Goal: Navigation & Orientation: Find specific page/section

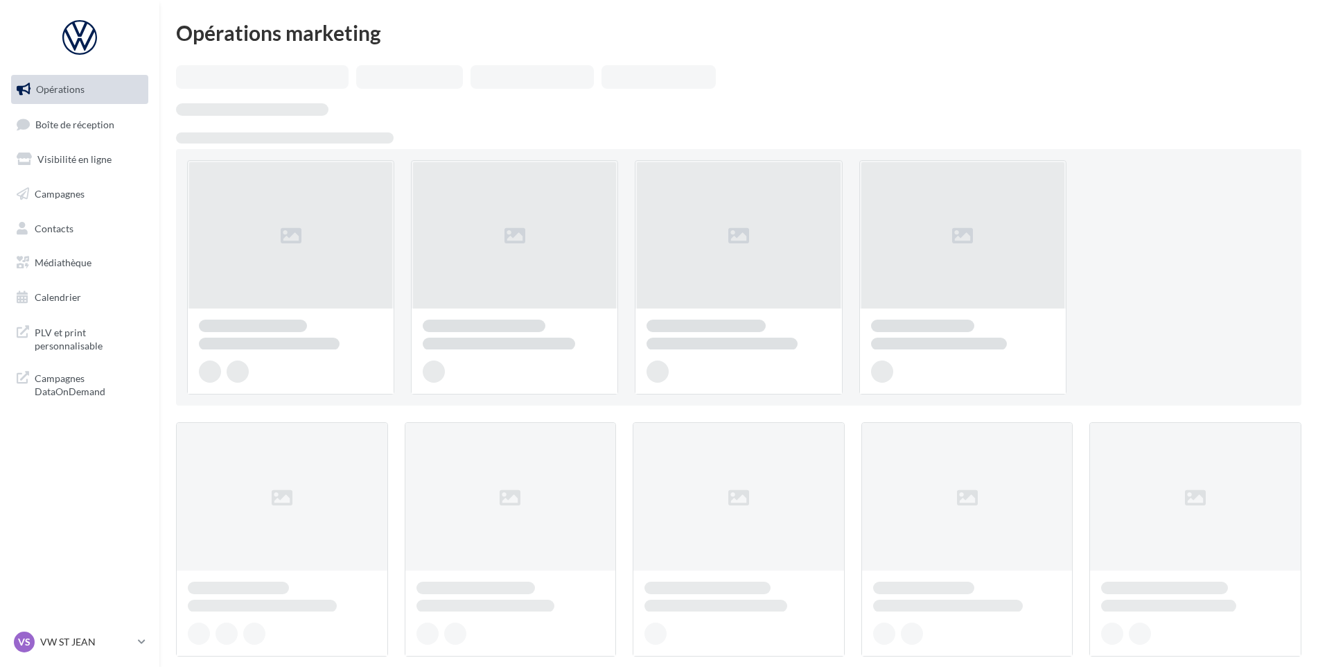
click at [96, 121] on span "Boîte de réception" at bounding box center [74, 124] width 79 height 12
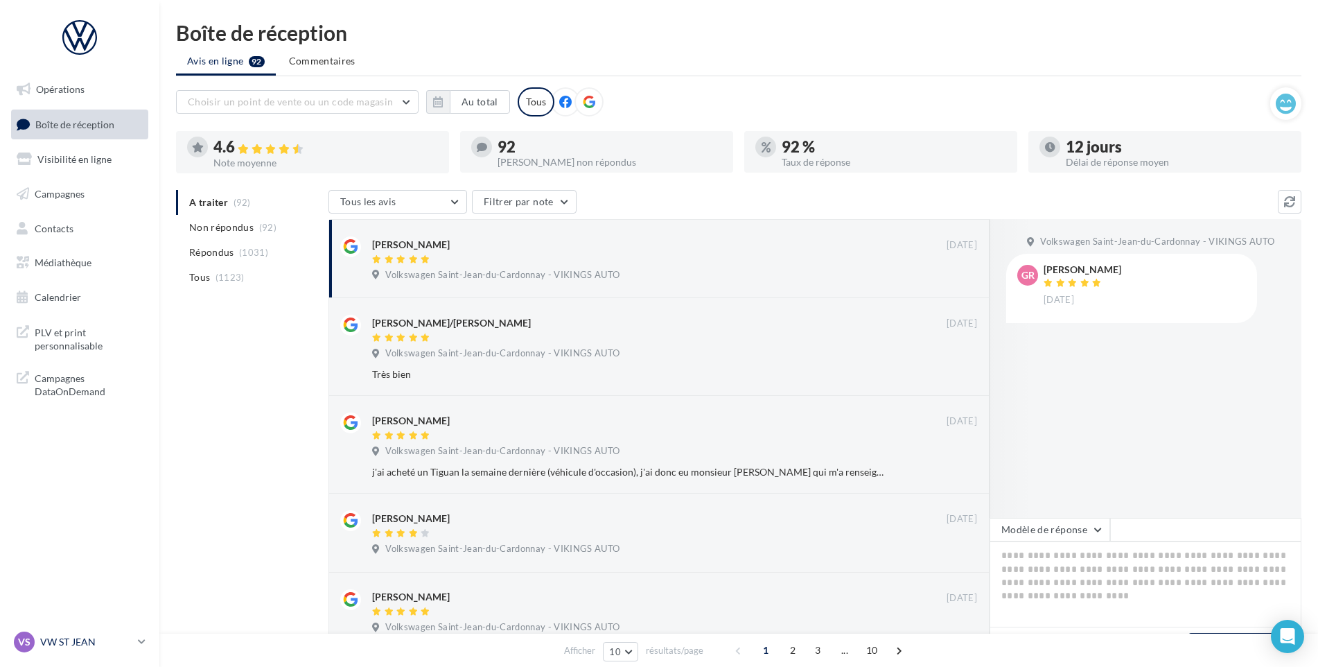
click at [96, 641] on p "VW ST JEAN" at bounding box center [86, 642] width 92 height 14
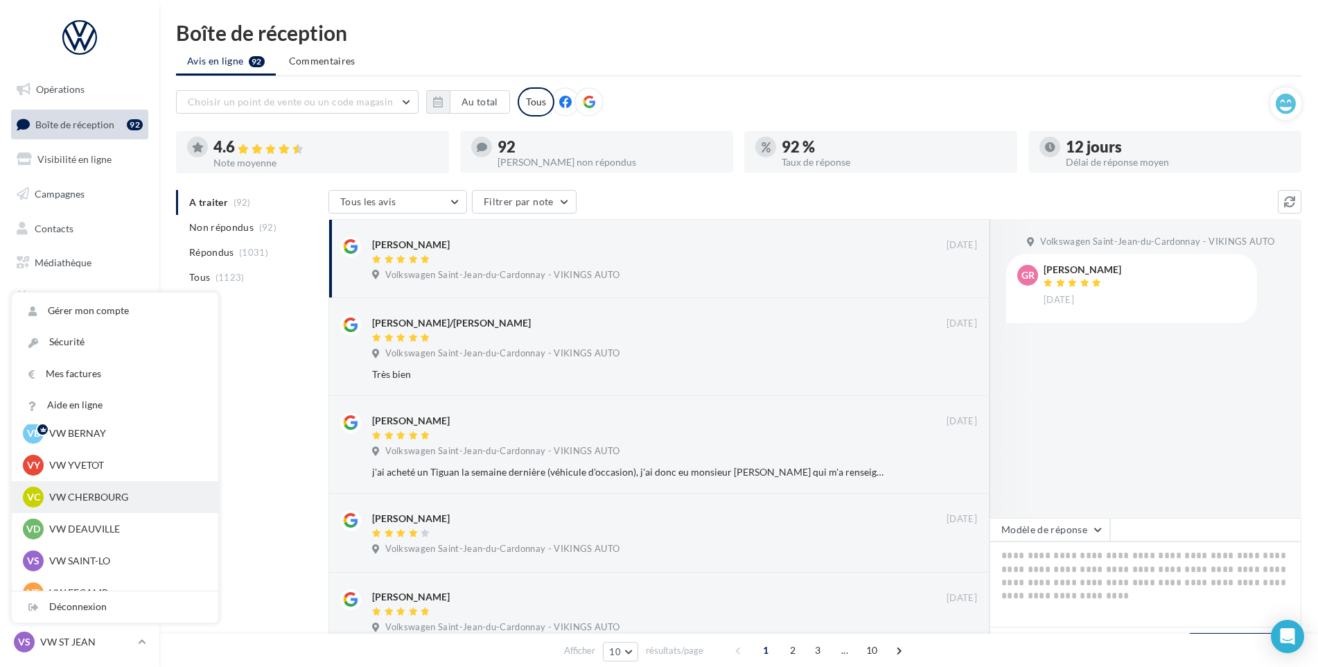
scroll to position [139, 0]
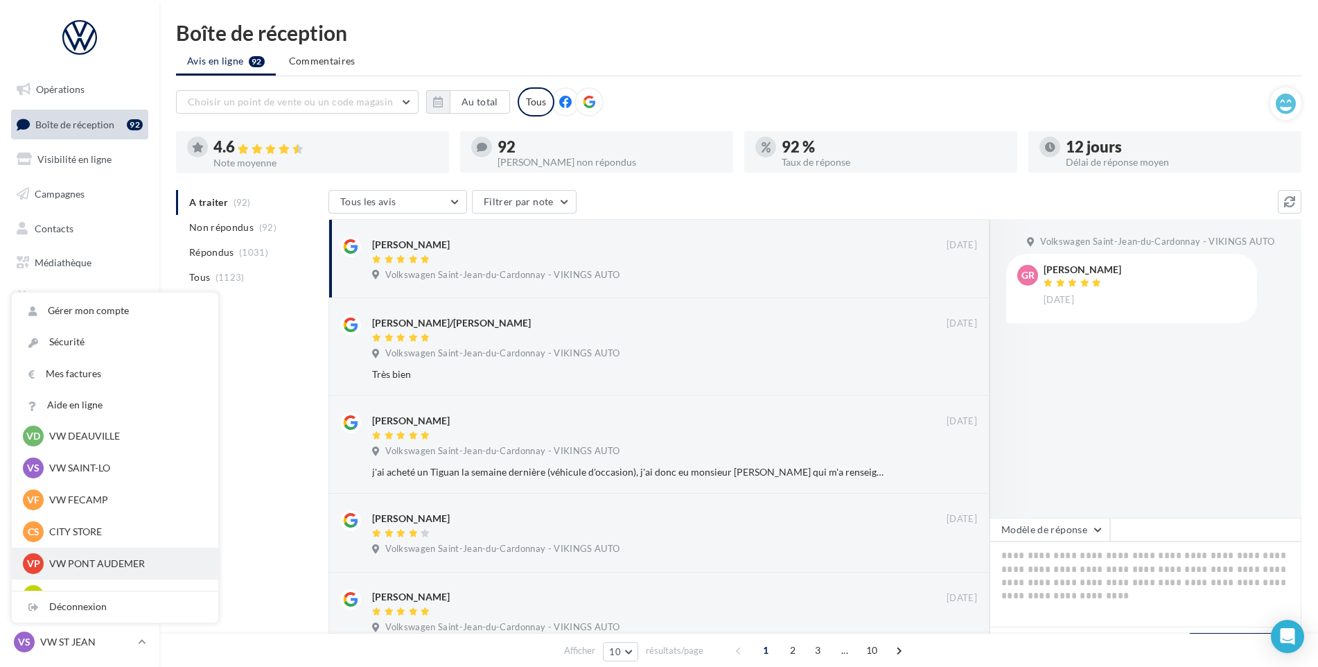
click at [106, 566] on p "VW PONT AUDEMER" at bounding box center [125, 563] width 152 height 14
